Goal: Information Seeking & Learning: Learn about a topic

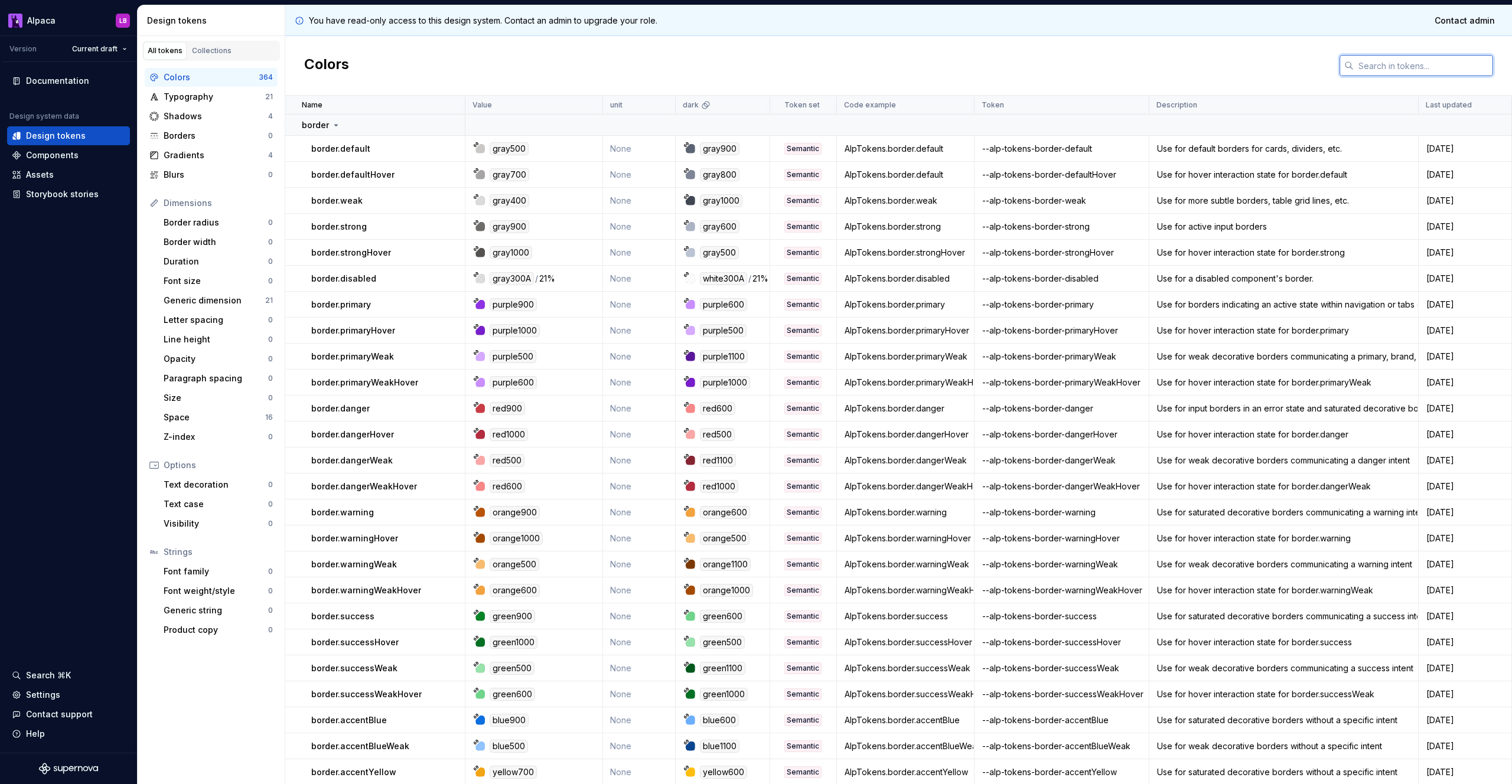
click at [1385, 55] on input "text" at bounding box center [1423, 65] width 139 height 21
click at [57, 79] on div "Documentation" at bounding box center [57, 81] width 63 height 12
click at [54, 154] on div "Components" at bounding box center [52, 156] width 53 height 12
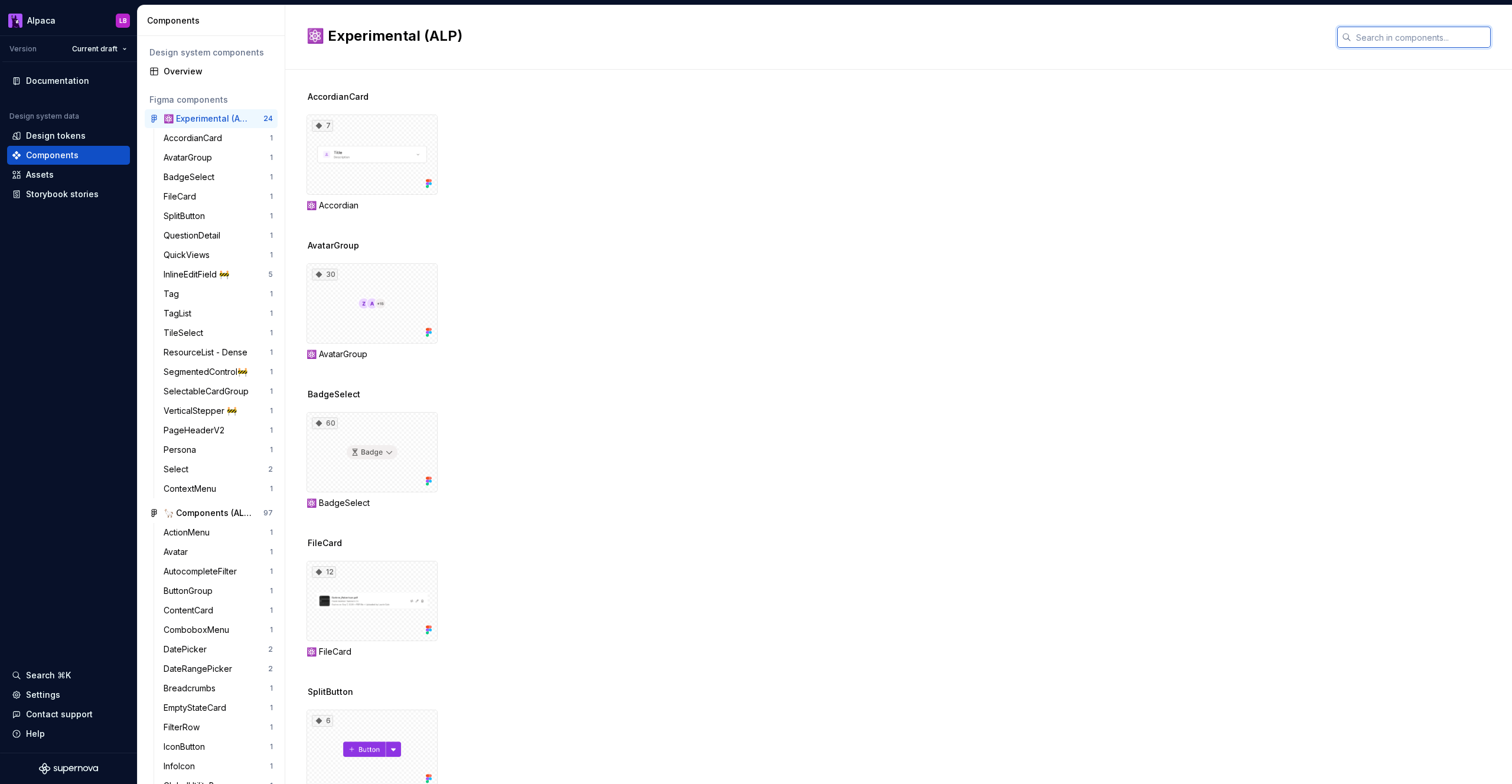
click at [1376, 33] on input "text" at bounding box center [1420, 37] width 139 height 21
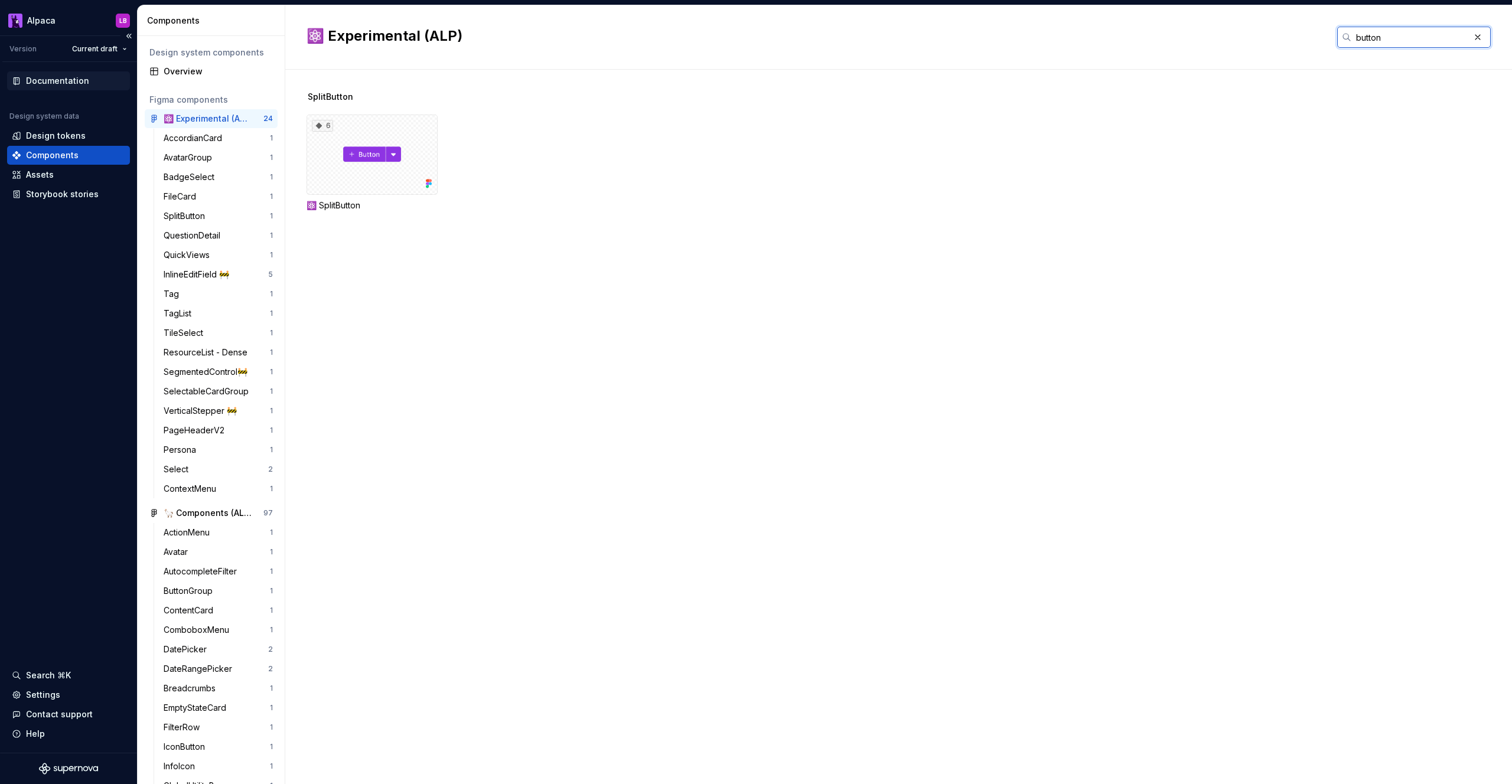
type input "button"
click at [70, 80] on div "Documentation" at bounding box center [57, 81] width 63 height 12
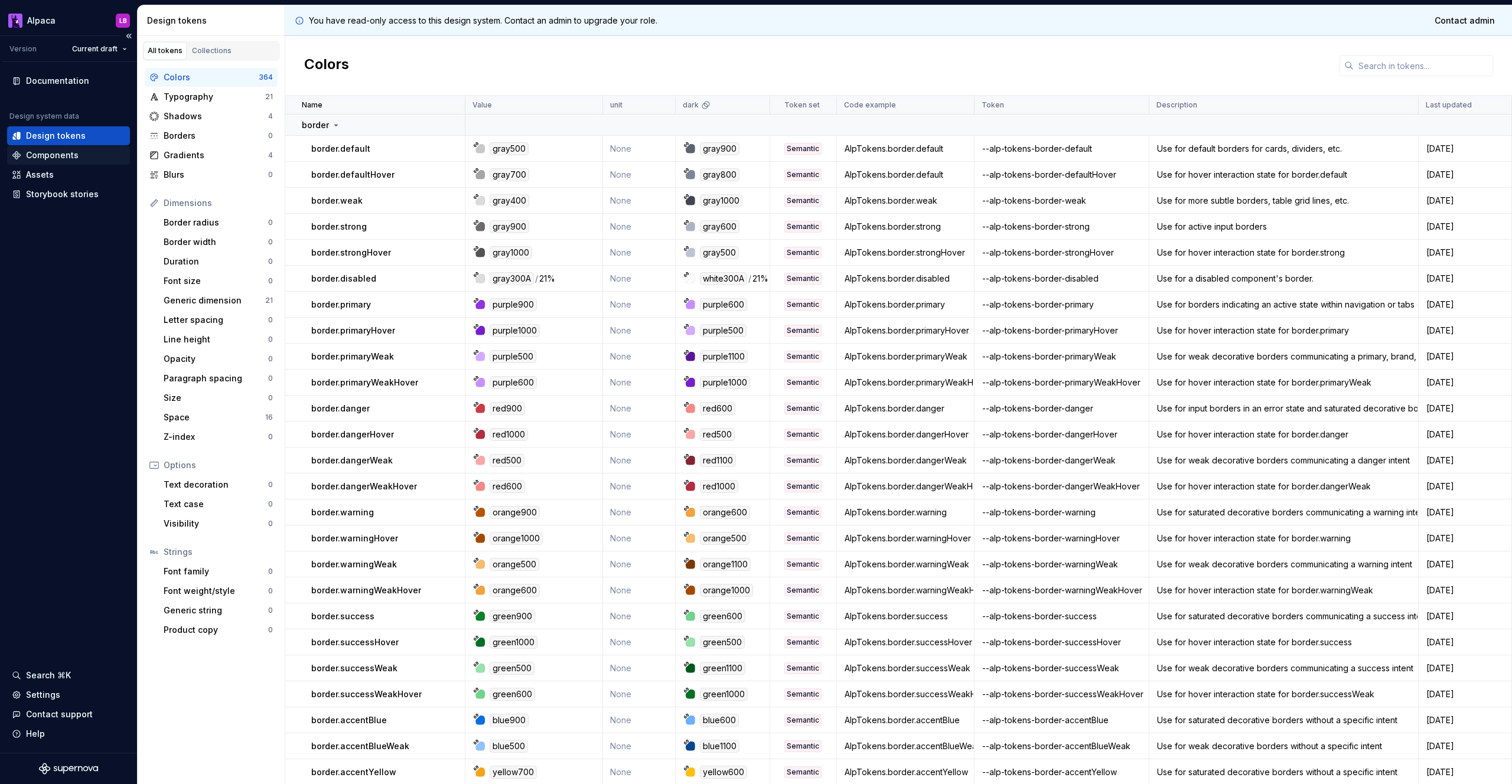
click at [67, 158] on div "Components" at bounding box center [52, 156] width 53 height 12
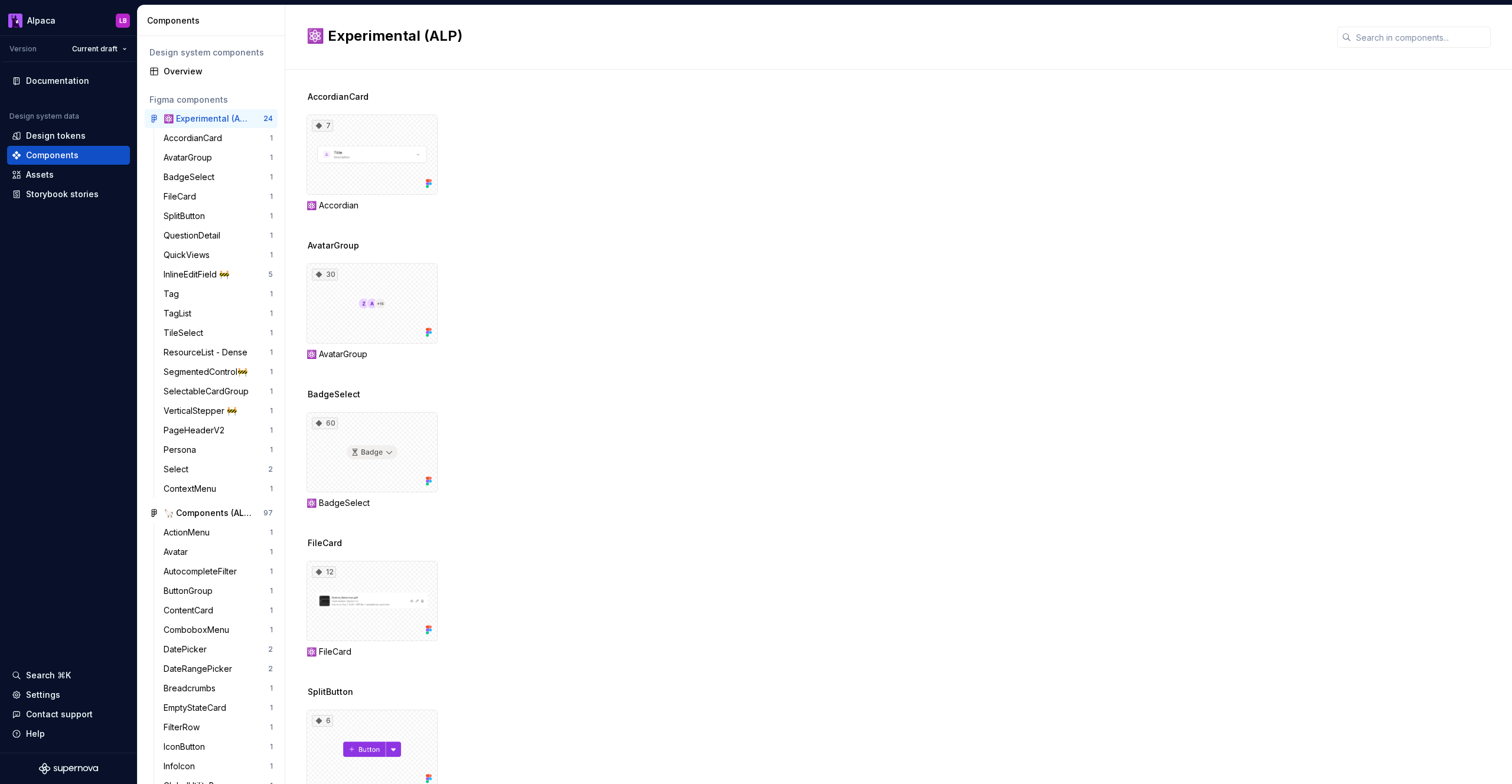
click at [554, 161] on div "7 ⚛️ Accordian" at bounding box center [909, 163] width 1205 height 97
click at [89, 81] on div "Documentation" at bounding box center [69, 81] width 113 height 12
